Goal: Entertainment & Leisure: Consume media (video, audio)

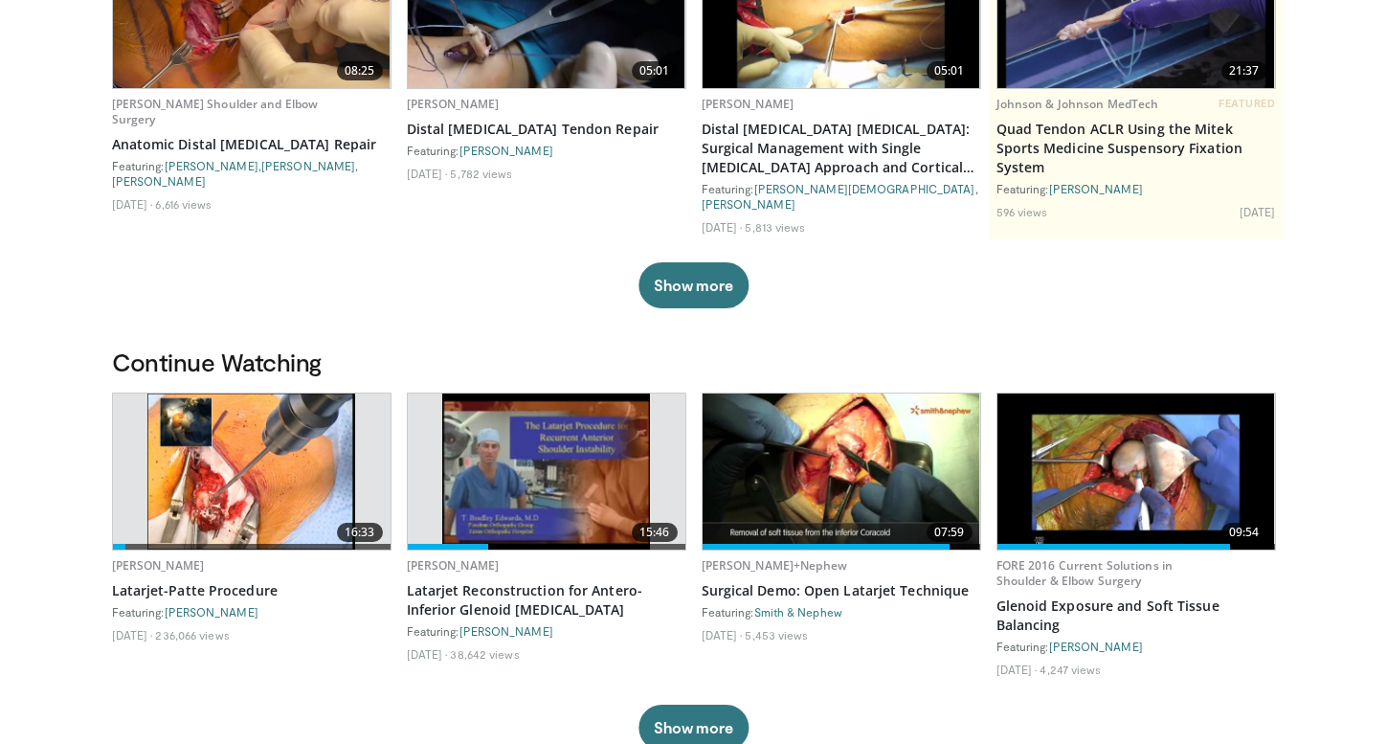
scroll to position [264, 0]
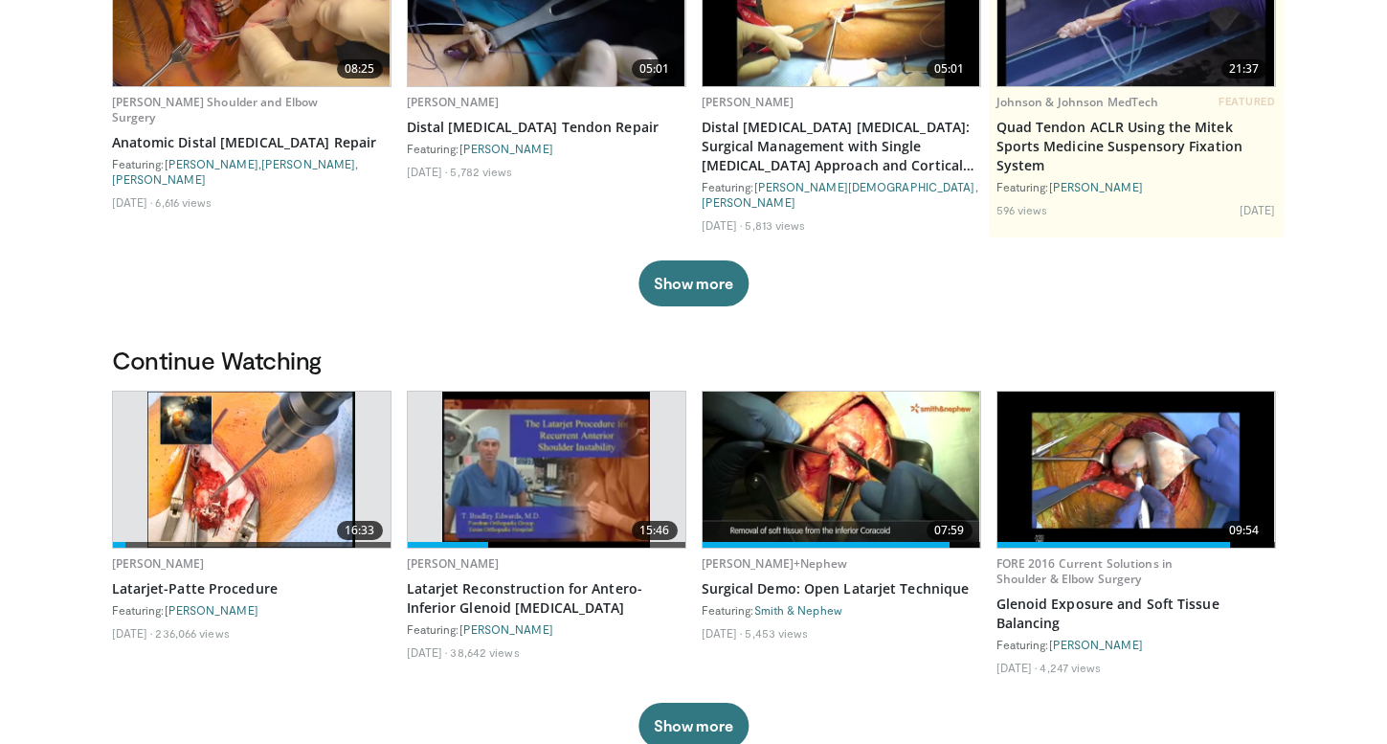
click at [263, 482] on img at bounding box center [251, 469] width 209 height 156
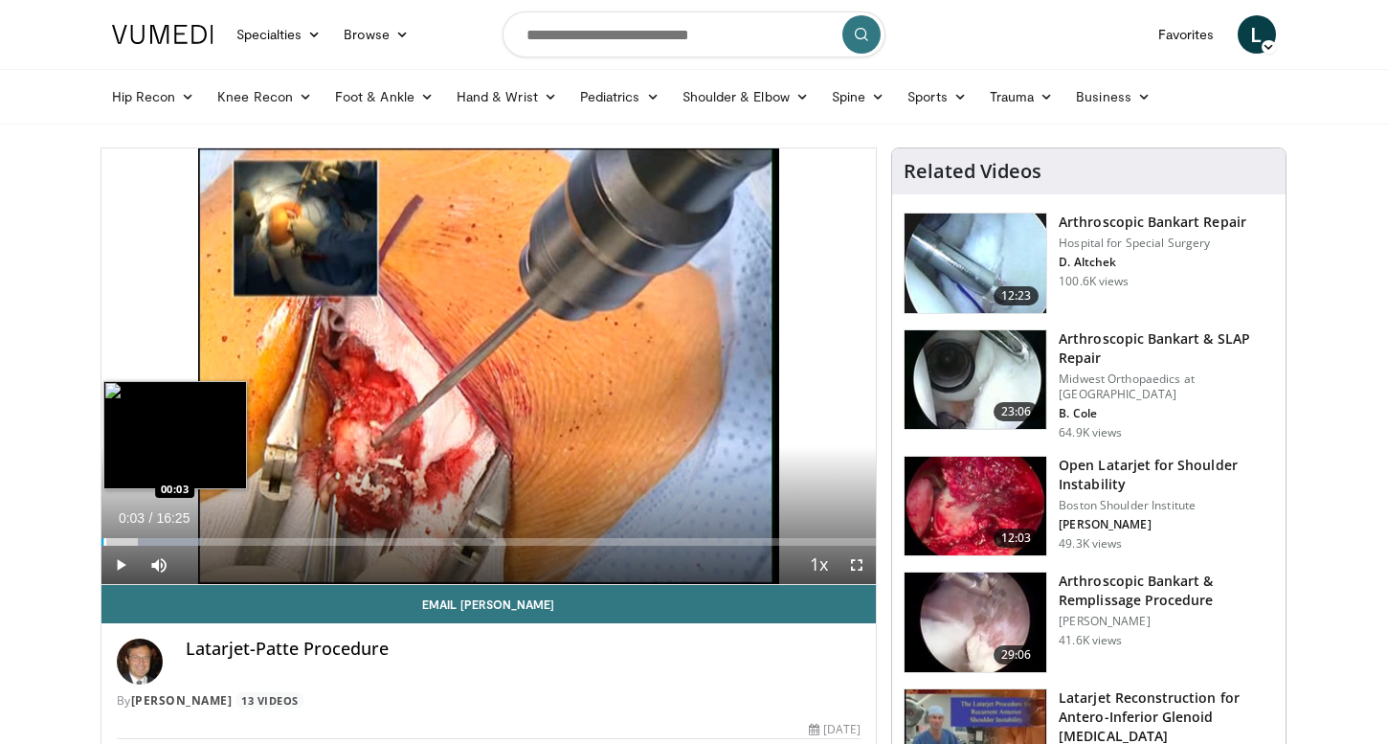
click at [104, 543] on div "Progress Bar" at bounding box center [105, 542] width 2 height 8
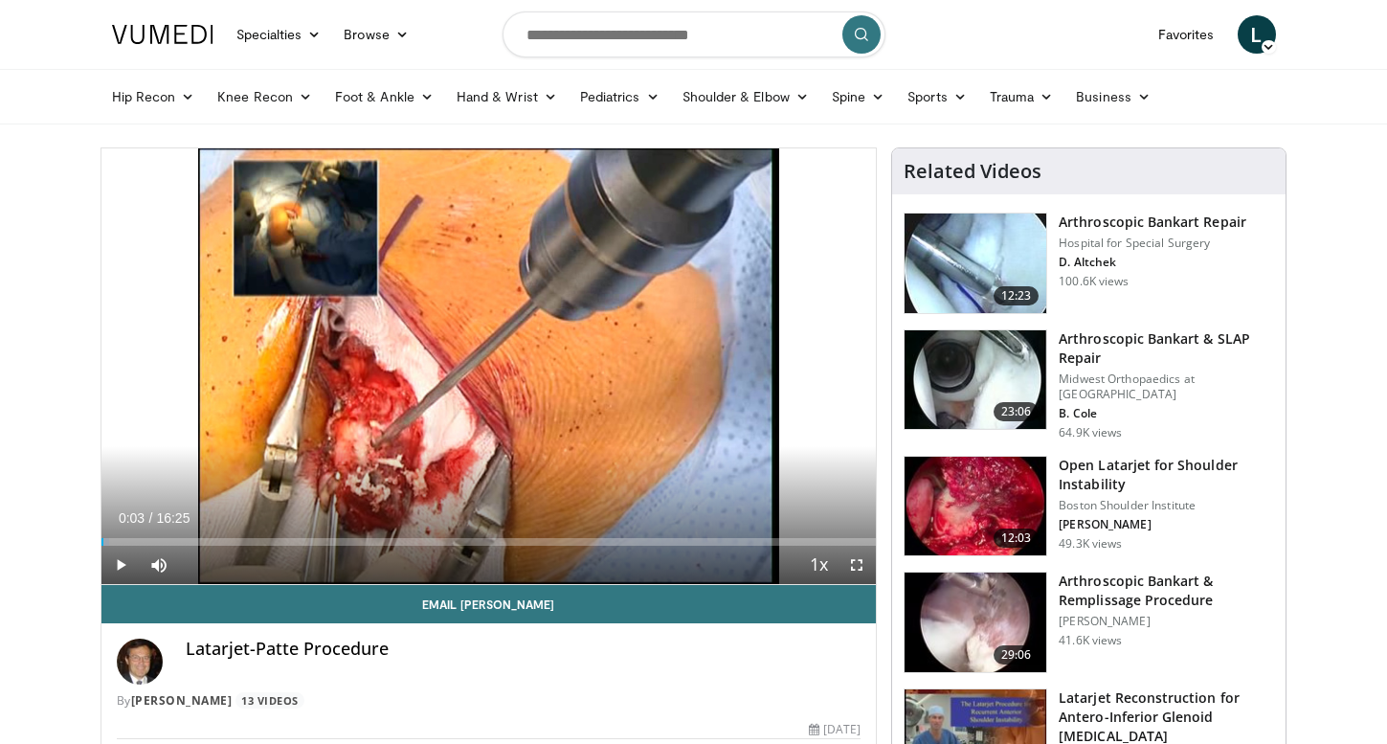
click at [122, 565] on span "Video Player" at bounding box center [120, 565] width 38 height 38
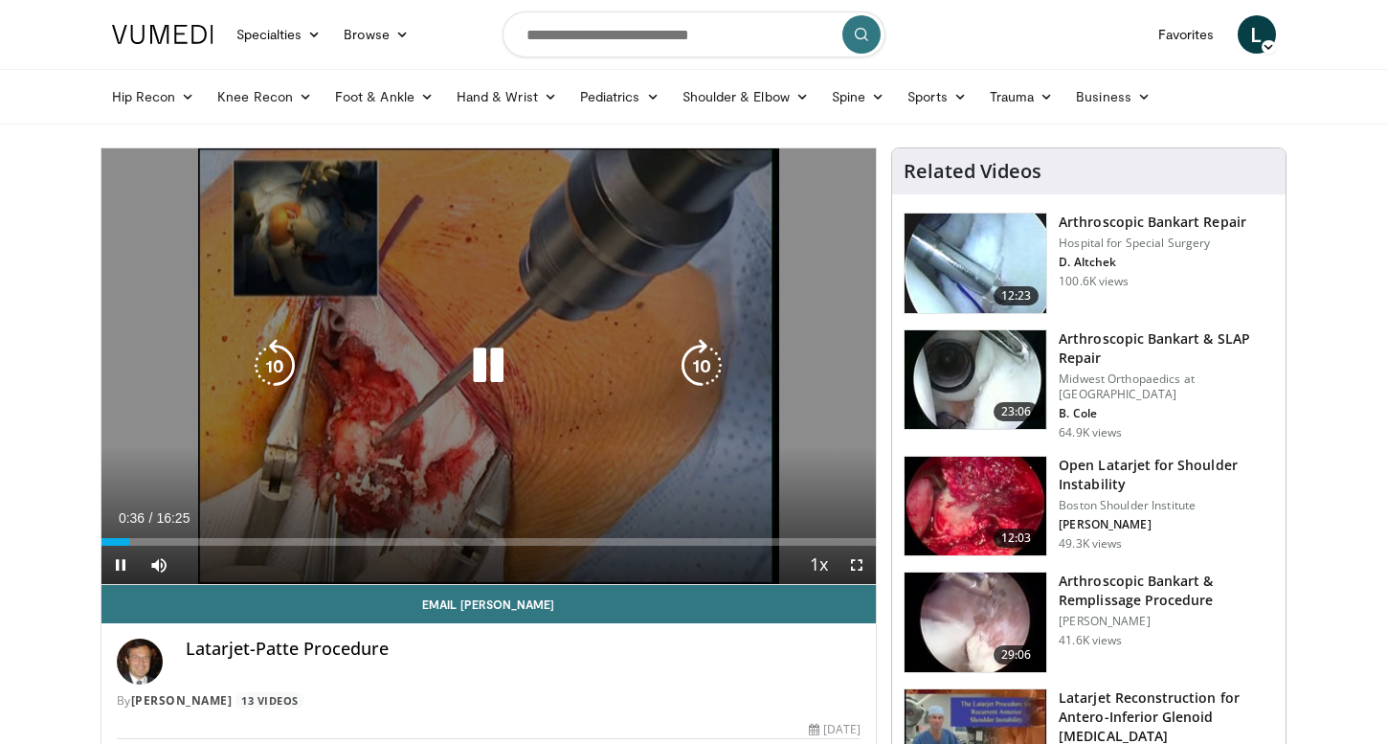
click at [498, 354] on icon "Video Player" at bounding box center [488, 366] width 54 height 54
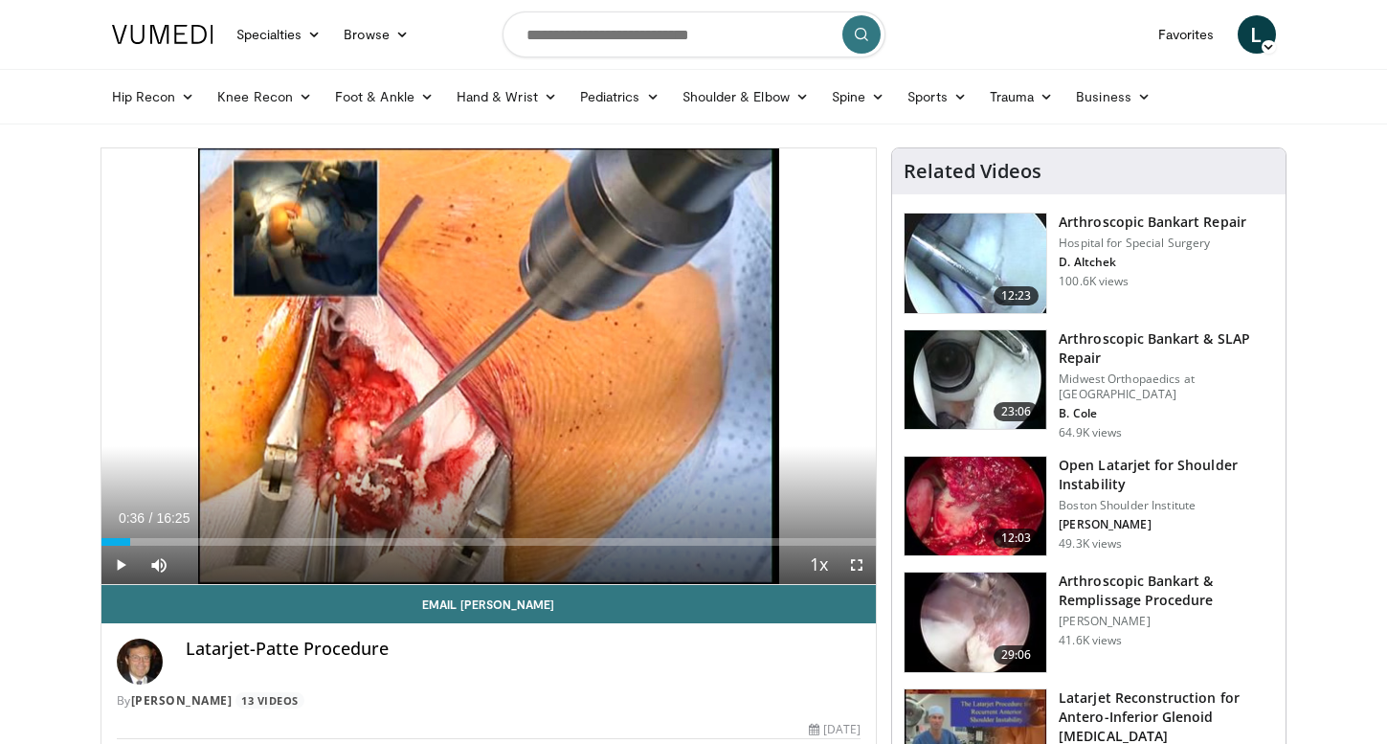
click at [123, 569] on span "Video Player" at bounding box center [120, 565] width 38 height 38
click at [123, 566] on span "Video Player" at bounding box center [120, 565] width 38 height 38
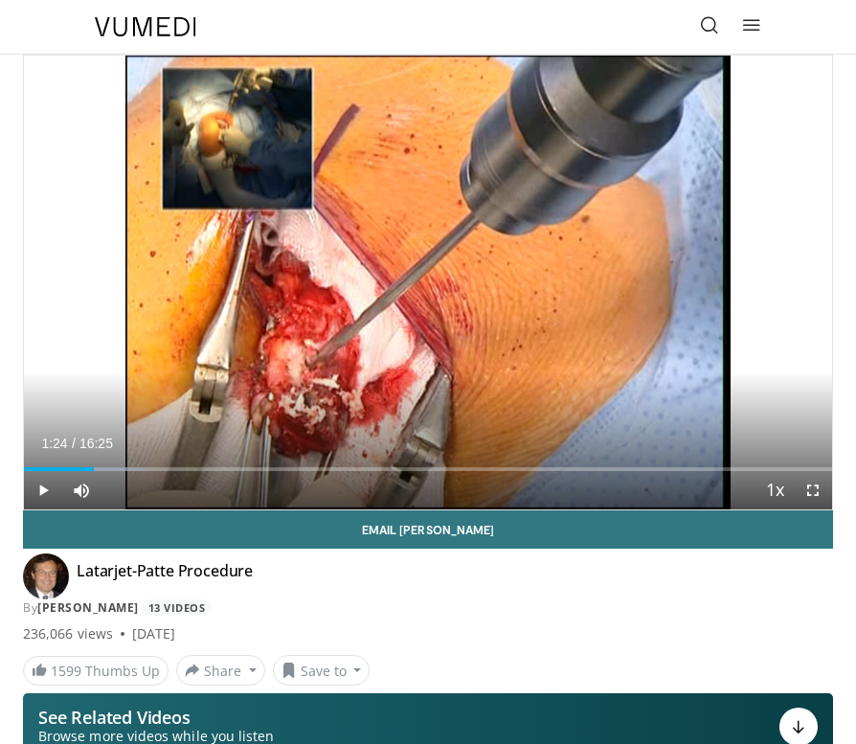
click at [45, 489] on span "Video Player" at bounding box center [43, 490] width 38 height 38
click at [45, 489] on div "10 seconds Tap to unmute" at bounding box center [428, 283] width 808 height 454
click at [45, 489] on span "Video Player" at bounding box center [43, 490] width 38 height 38
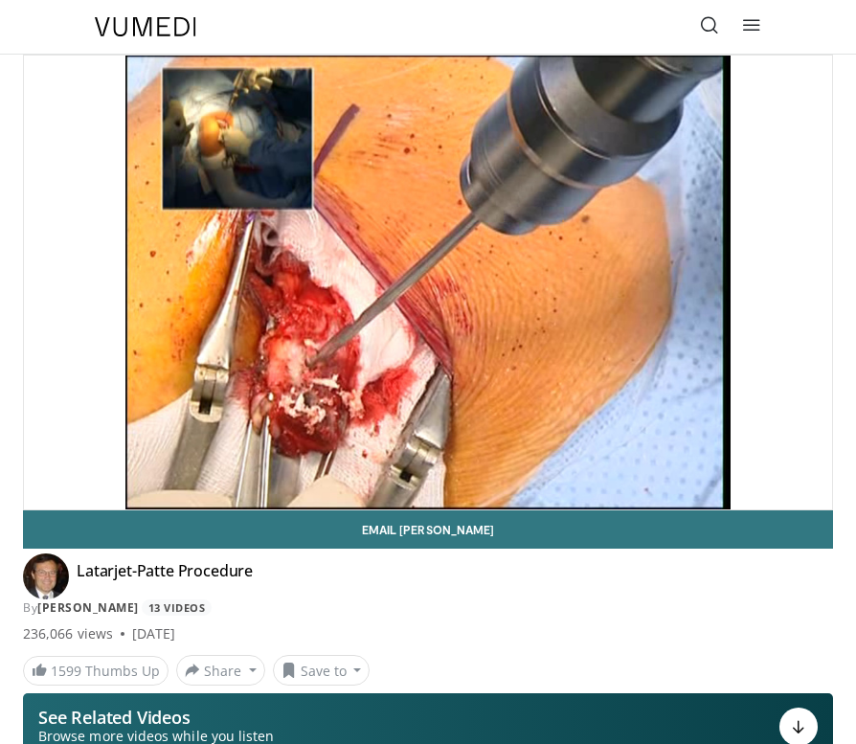
drag, startPoint x: 842, startPoint y: 277, endPoint x: 157, endPoint y: 434, distance: 703.1
click at [157, 434] on div "10 seconds Tap to unmute" at bounding box center [428, 283] width 808 height 454
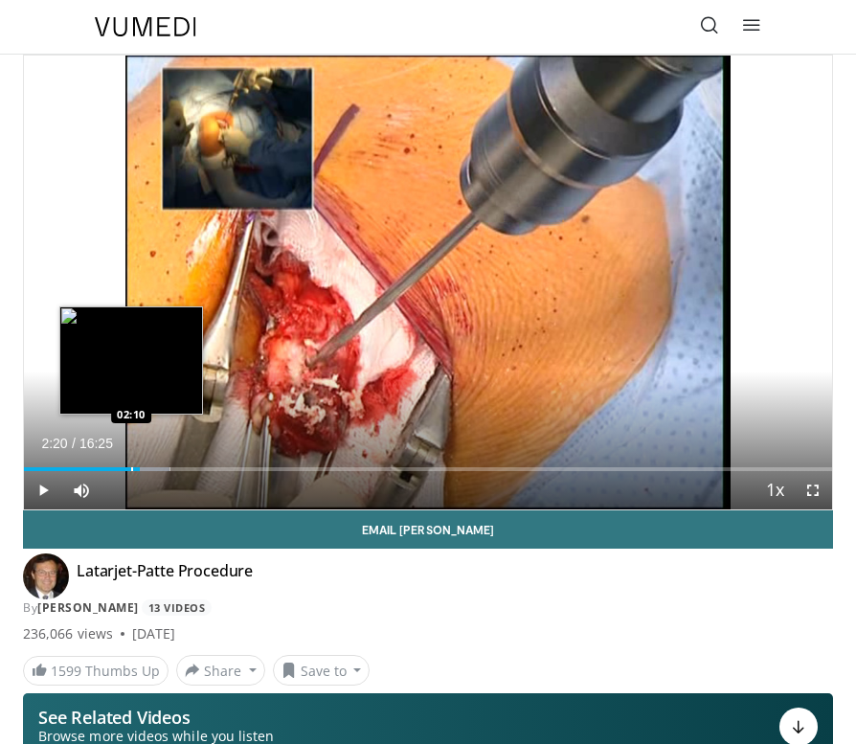
click at [131, 469] on div "Progress Bar" at bounding box center [132, 469] width 2 height 4
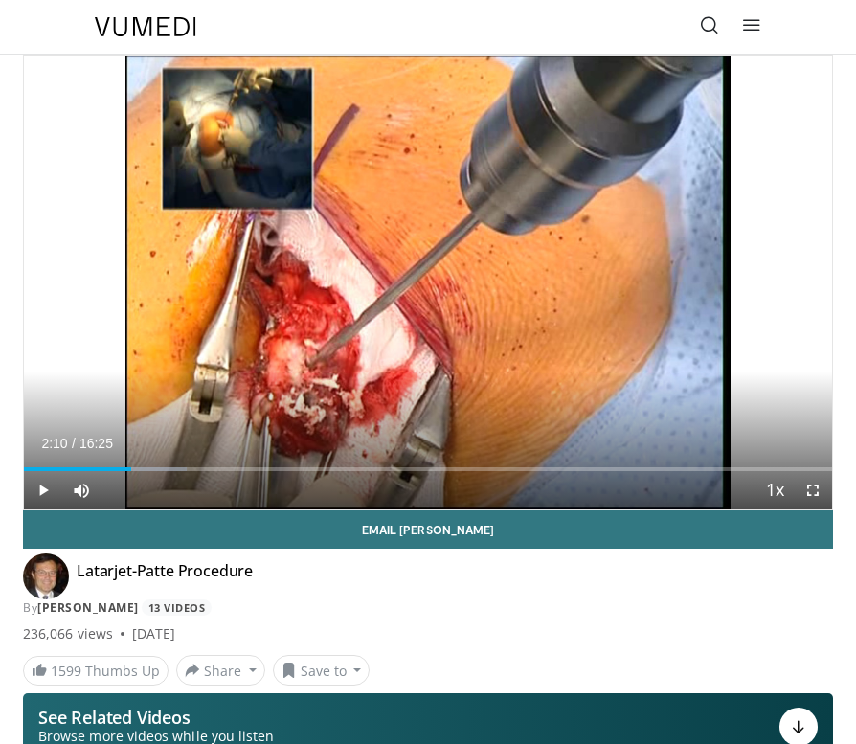
click at [43, 491] on span "Video Player" at bounding box center [43, 490] width 38 height 38
click at [46, 493] on span "Video Player" at bounding box center [43, 490] width 38 height 38
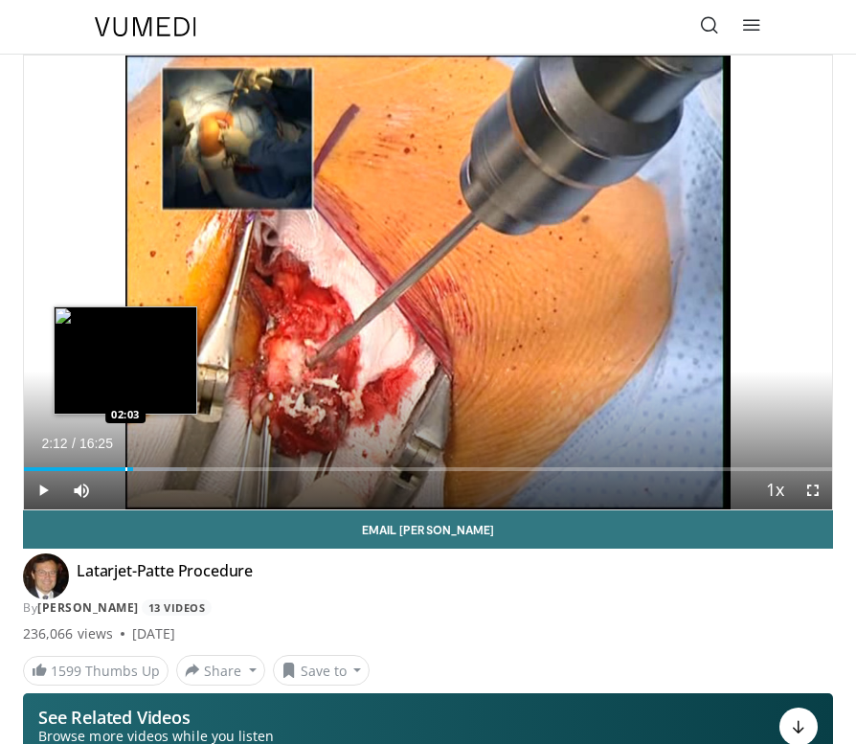
click at [125, 468] on div "Progress Bar" at bounding box center [126, 469] width 2 height 4
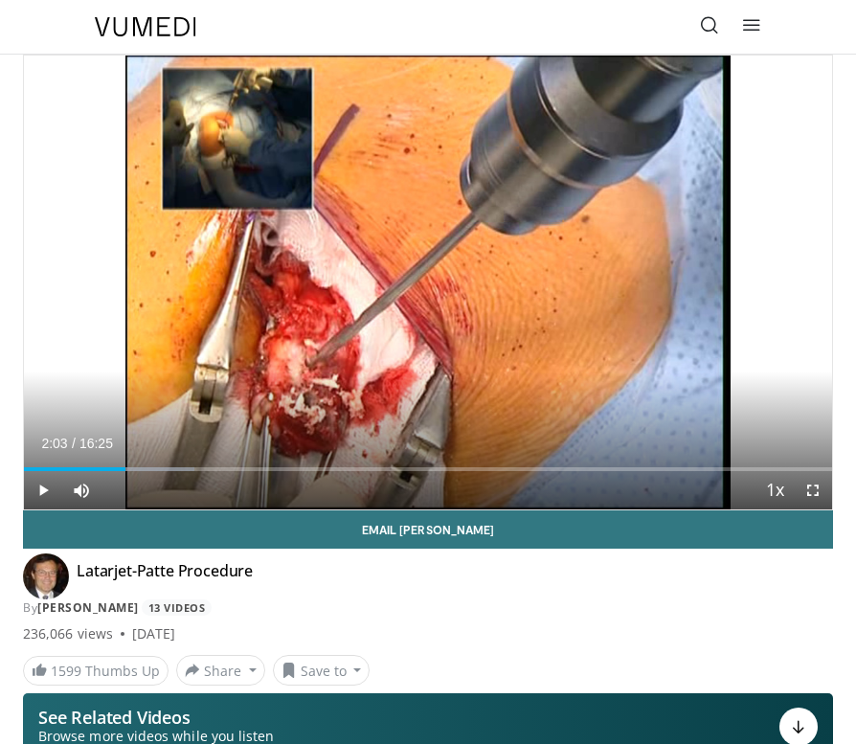
click at [43, 488] on span "Video Player" at bounding box center [43, 490] width 38 height 38
click at [39, 494] on span "Video Player" at bounding box center [43, 490] width 38 height 38
click at [43, 491] on span "Video Player" at bounding box center [43, 490] width 38 height 38
click at [46, 486] on span "Video Player" at bounding box center [43, 490] width 38 height 38
click at [42, 489] on span "Video Player" at bounding box center [43, 490] width 38 height 38
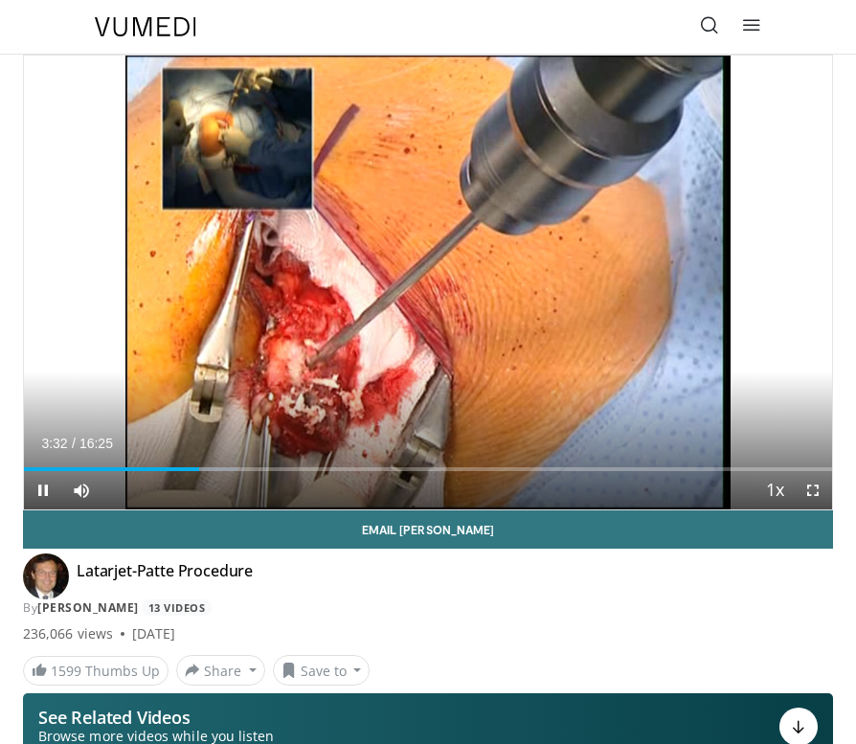
click at [49, 492] on span "Video Player" at bounding box center [43, 490] width 38 height 38
click at [41, 489] on span "Video Player" at bounding box center [43, 490] width 38 height 38
click at [51, 489] on span "Video Player" at bounding box center [43, 490] width 38 height 38
click at [42, 488] on span "Video Player" at bounding box center [43, 490] width 38 height 38
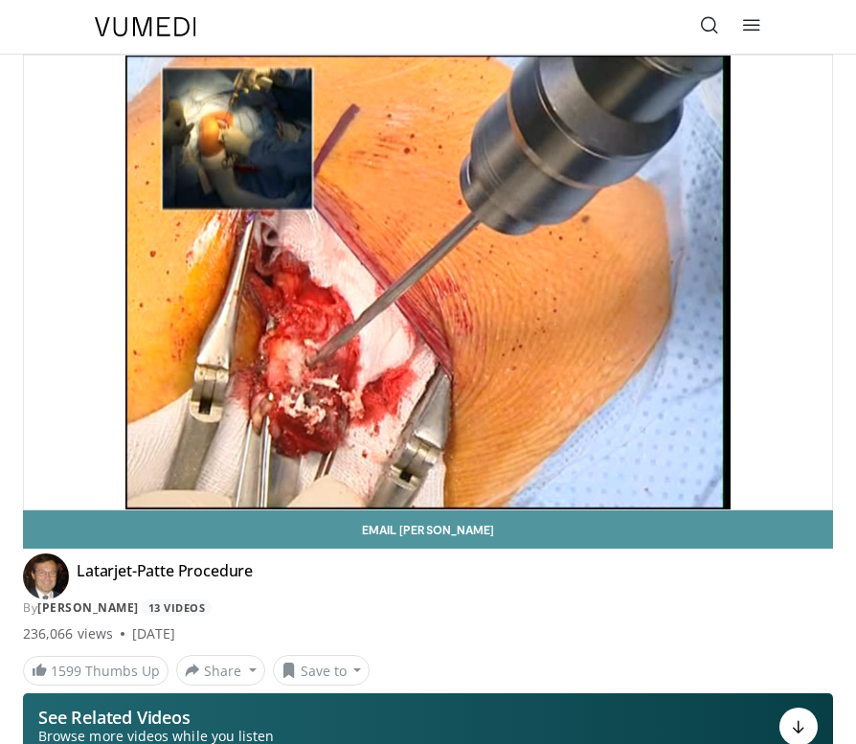
click at [194, 442] on div "10 seconds Tap to unmute" at bounding box center [428, 283] width 808 height 454
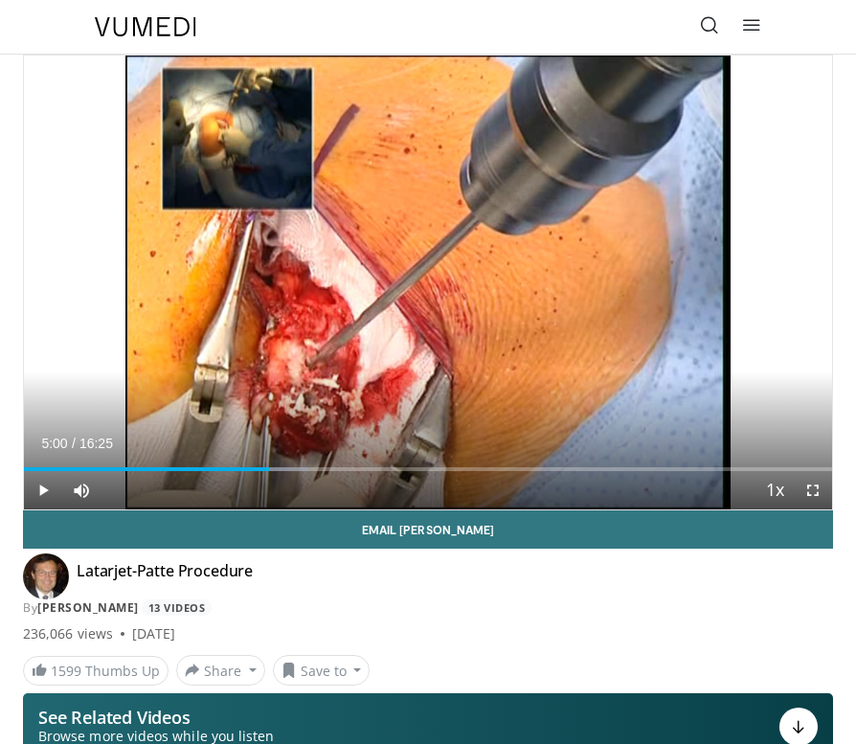
click at [43, 493] on span "Video Player" at bounding box center [43, 490] width 38 height 38
click at [42, 489] on span "Video Player" at bounding box center [43, 490] width 38 height 38
click at [43, 494] on span "Video Player" at bounding box center [43, 490] width 38 height 38
click at [43, 494] on div "10 seconds Tap to unmute" at bounding box center [428, 283] width 808 height 454
click at [43, 494] on span "Video Player" at bounding box center [43, 490] width 38 height 38
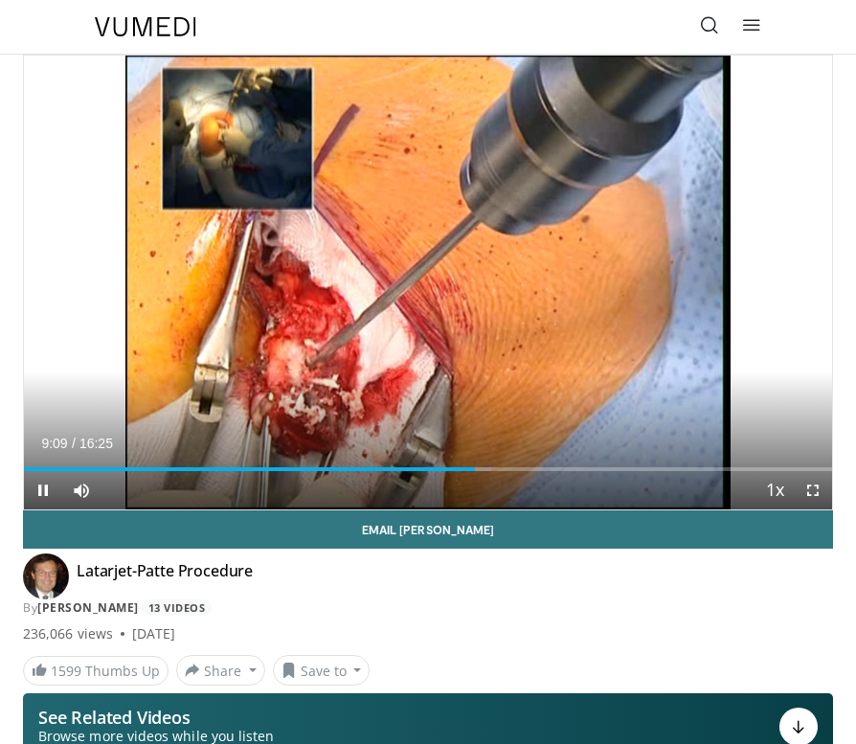
click at [42, 488] on span "Video Player" at bounding box center [43, 490] width 38 height 38
click at [47, 486] on span "Video Player" at bounding box center [43, 490] width 38 height 38
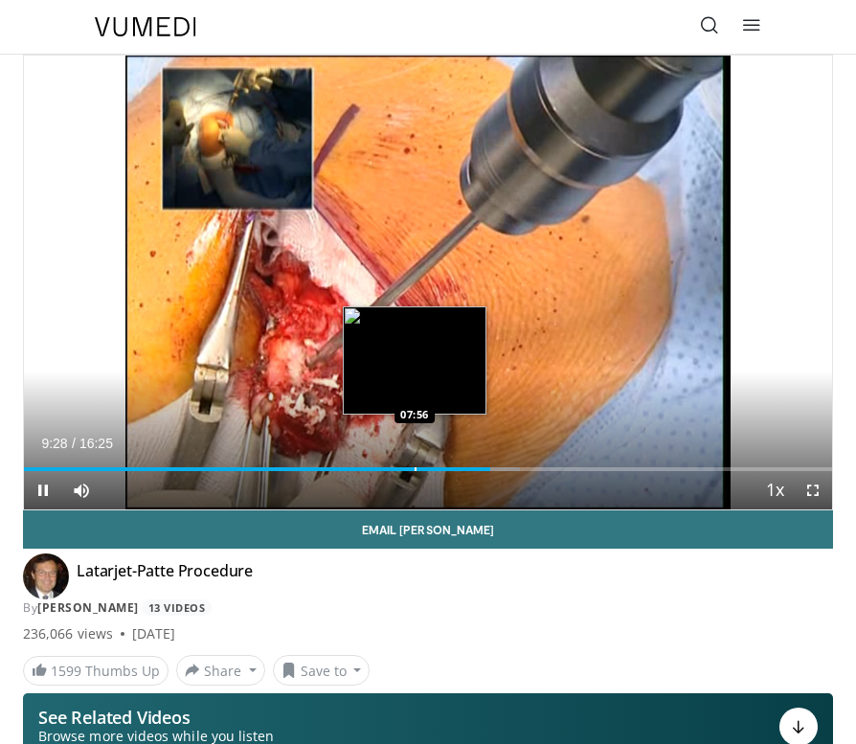
click at [414, 465] on div "Loaded : 61.40% 09:29 07:56" at bounding box center [428, 462] width 808 height 18
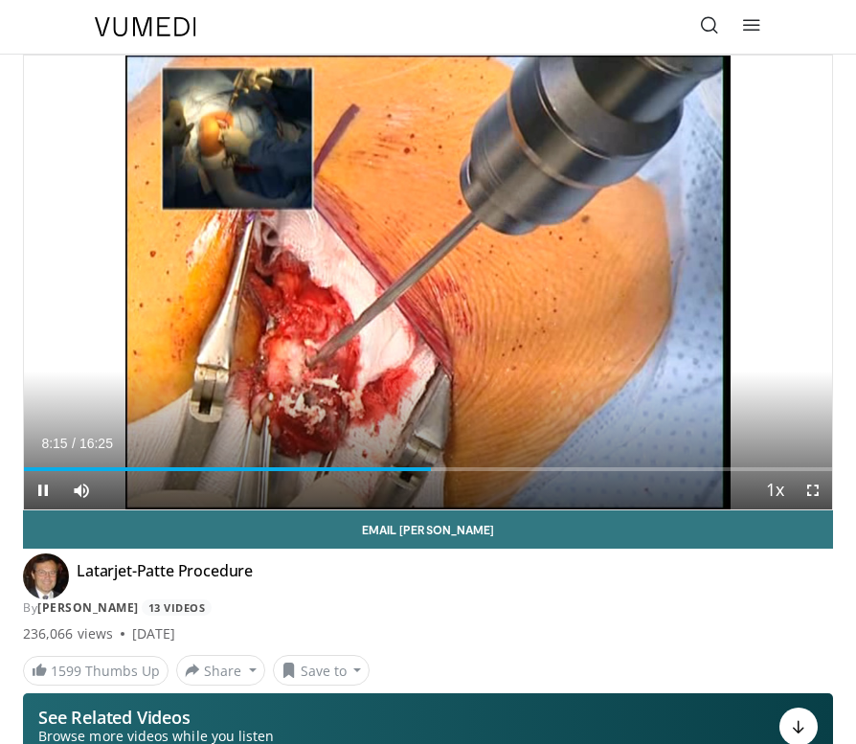
click at [39, 487] on span "Video Player" at bounding box center [43, 490] width 38 height 38
click at [44, 490] on span "Video Player" at bounding box center [43, 490] width 38 height 38
click at [39, 487] on span "Video Player" at bounding box center [43, 490] width 38 height 38
click at [53, 488] on span "Video Player" at bounding box center [43, 490] width 38 height 38
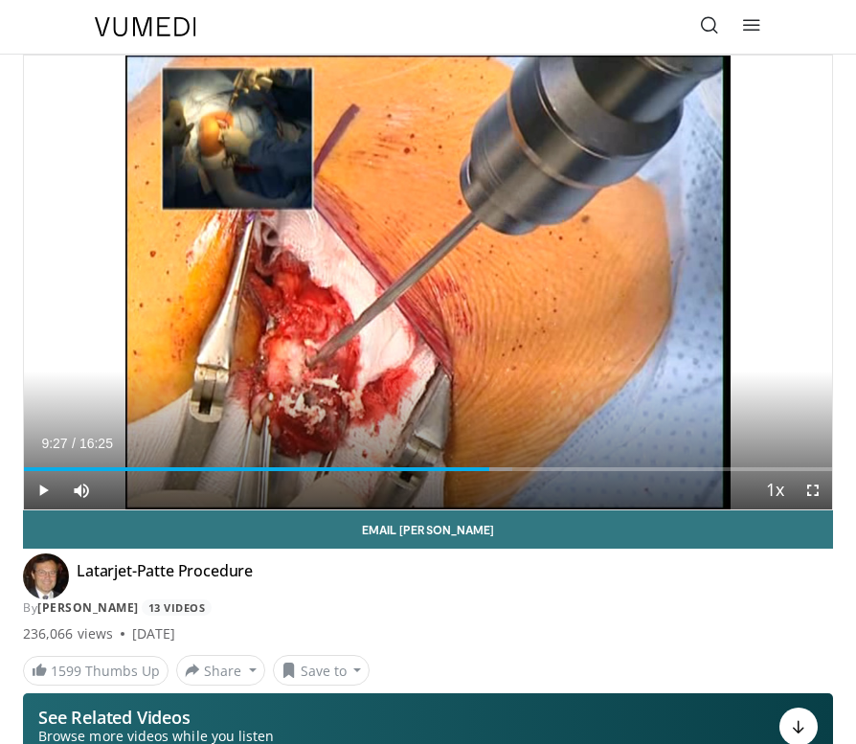
click at [42, 485] on span "Video Player" at bounding box center [43, 490] width 38 height 38
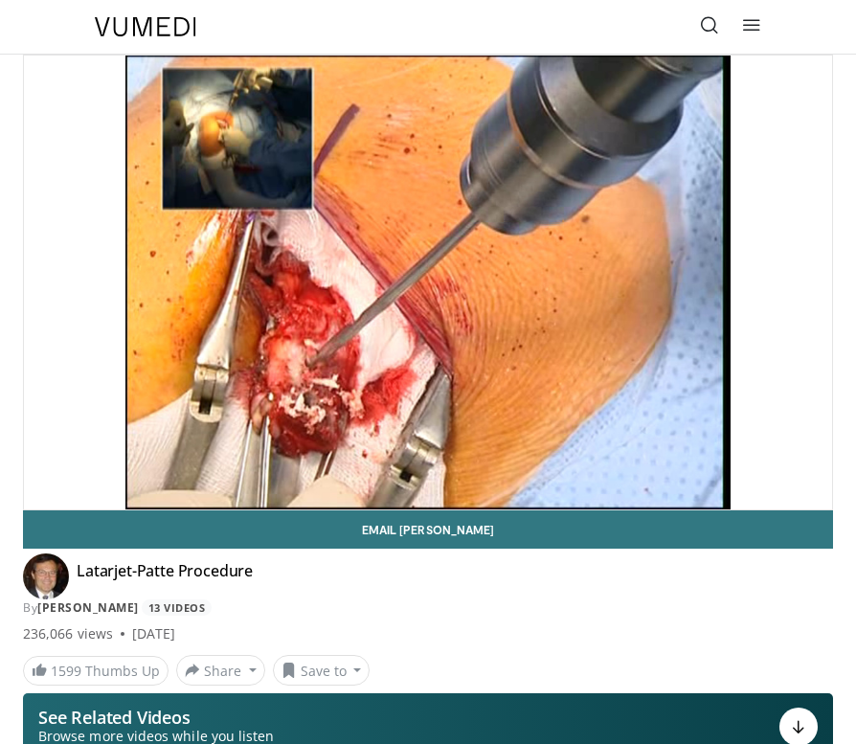
click at [436, 391] on div "10 seconds Tap to unmute" at bounding box center [428, 283] width 808 height 454
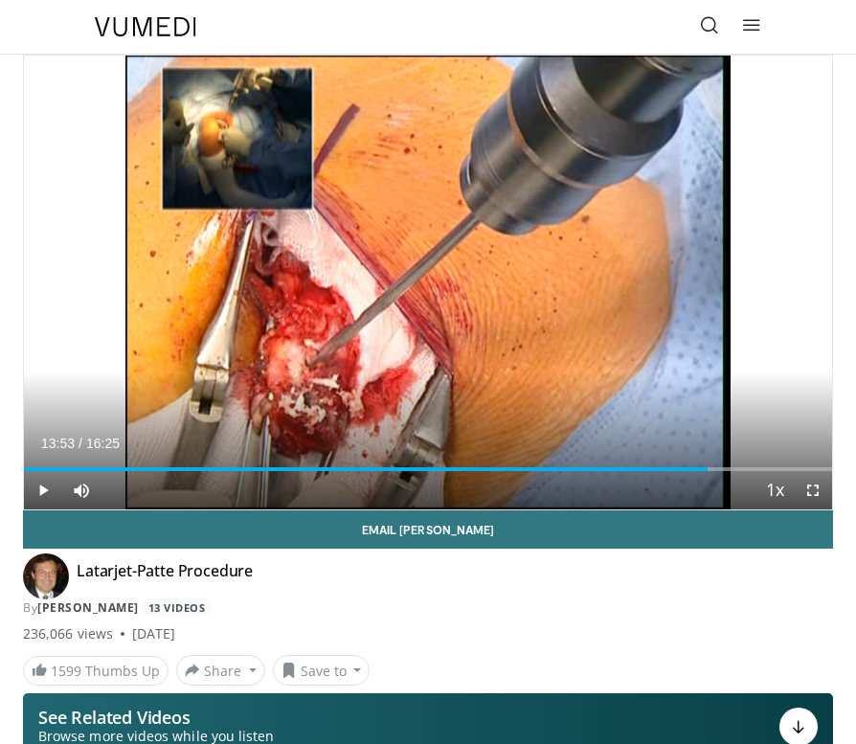
click at [436, 391] on div "10 seconds Tap to unmute" at bounding box center [428, 283] width 808 height 454
click at [46, 493] on span "Video Player" at bounding box center [43, 490] width 38 height 38
